Goal: Task Accomplishment & Management: Use online tool/utility

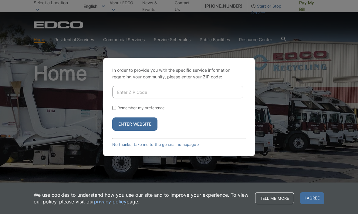
click at [177, 98] on input "Enter ZIP Code" at bounding box center [177, 92] width 131 height 13
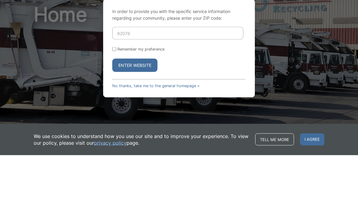
type input "92078"
click at [141, 118] on button "Enter Website" at bounding box center [134, 124] width 45 height 13
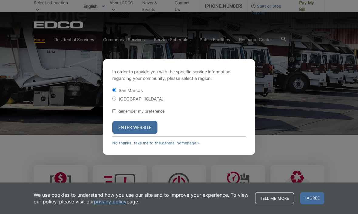
click at [116, 113] on input "Remember my preference" at bounding box center [114, 111] width 4 height 4
checkbox input "true"
click at [138, 134] on button "Enter Website" at bounding box center [134, 127] width 45 height 13
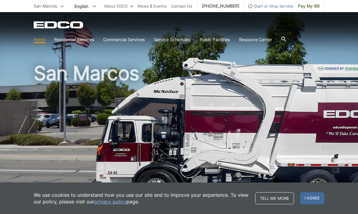
click at [0, 0] on link "Bulky Item Pickup" at bounding box center [0, 0] width 0 height 0
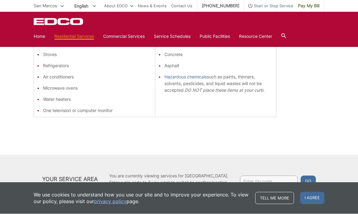
scroll to position [181, 0]
click at [310, 205] on span "I agree" at bounding box center [312, 198] width 24 height 12
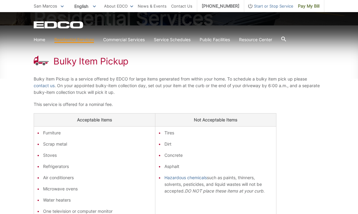
scroll to position [80, 0]
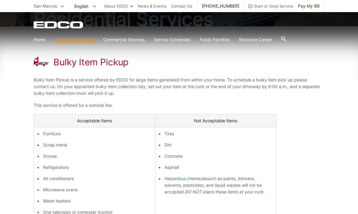
click at [186, 214] on div "Bulky Item Pickup Bulky Item Pickup is a service offered by EDCO for large item…" at bounding box center [179, 141] width 290 height 231
